Goal: Task Accomplishment & Management: Use online tool/utility

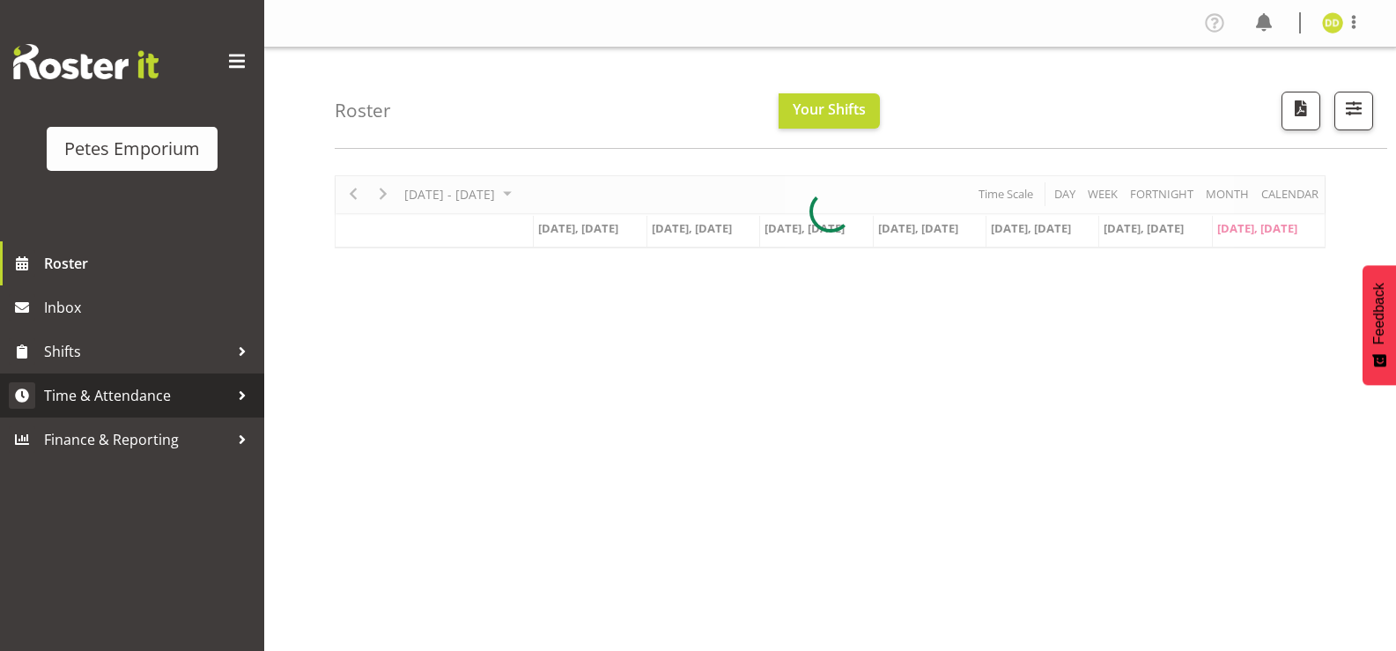
click at [144, 401] on span "Time & Attendance" at bounding box center [136, 395] width 185 height 26
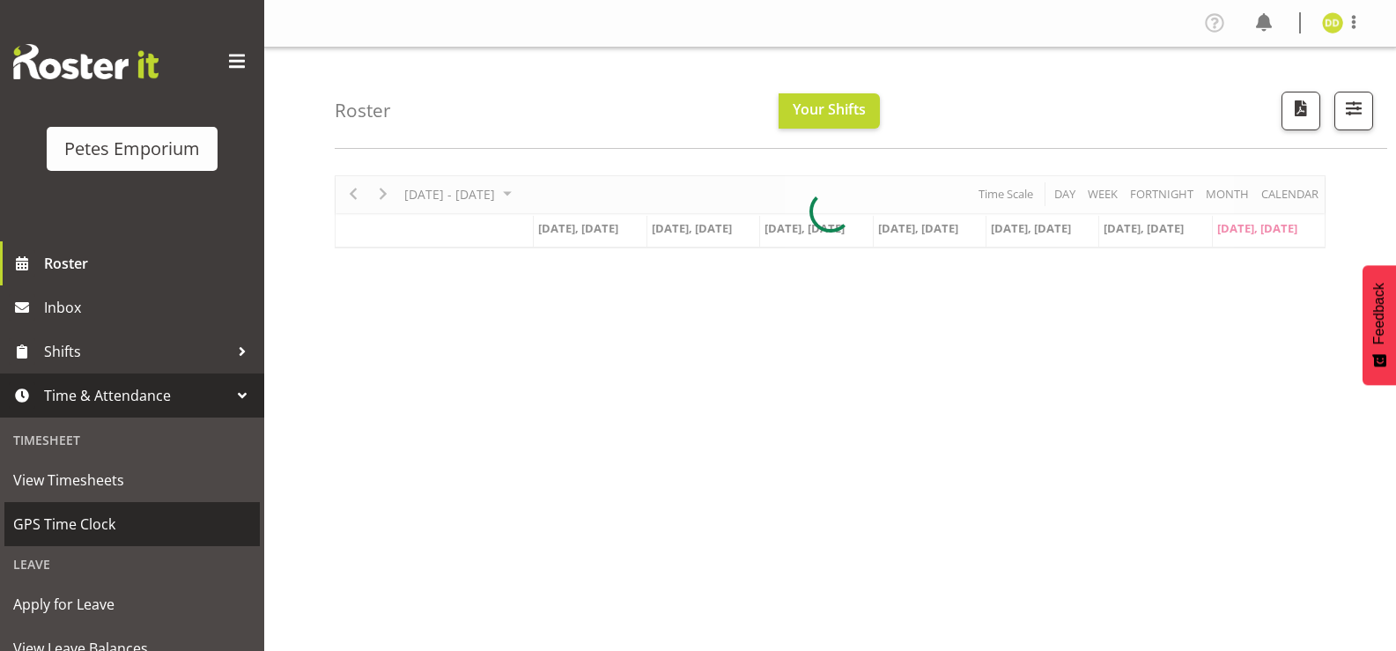
click at [145, 534] on span "GPS Time Clock" at bounding box center [132, 524] width 238 height 26
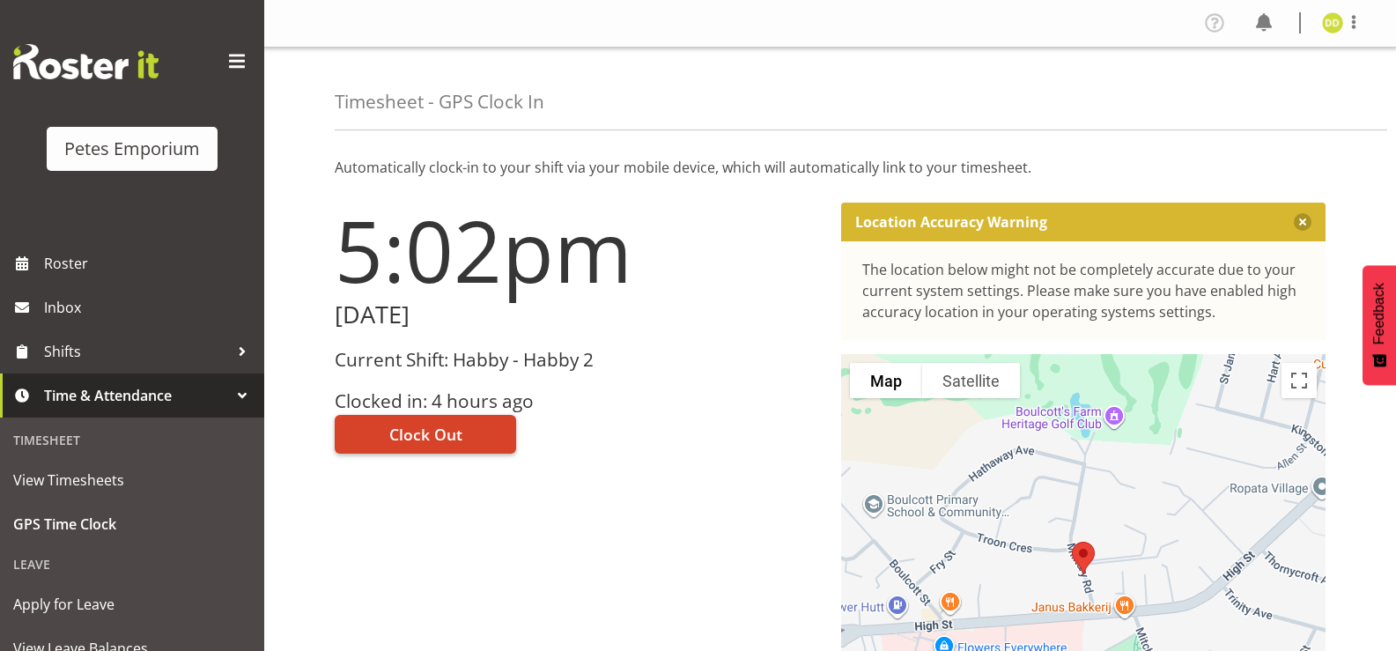
click at [485, 433] on button "Clock Out" at bounding box center [425, 434] width 181 height 39
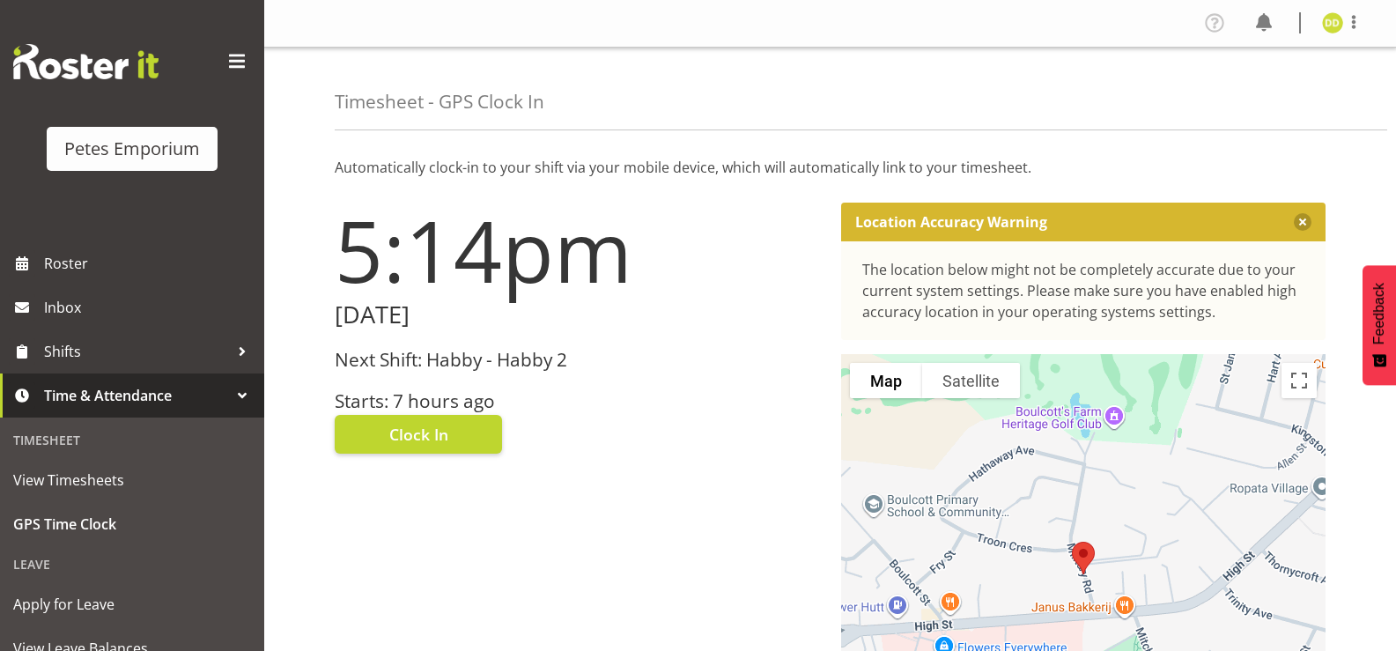
click at [1326, 28] on img at bounding box center [1332, 22] width 21 height 21
click at [1267, 92] on link "Log Out" at bounding box center [1279, 93] width 169 height 32
